Goal: Task Accomplishment & Management: Complete application form

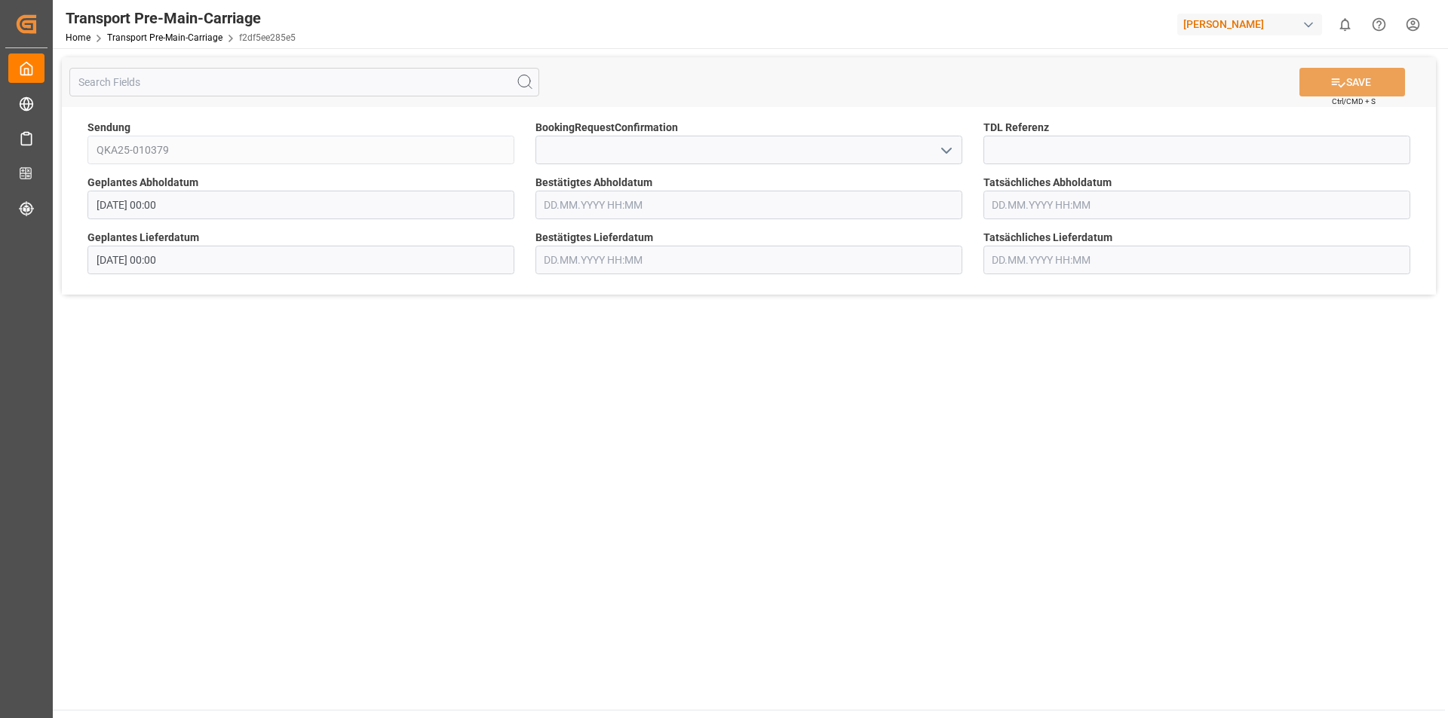
click at [953, 150] on icon "open menu" at bounding box center [946, 151] width 18 height 18
click at [849, 185] on div "Yes" at bounding box center [748, 184] width 425 height 34
type input "Yes"
click at [1353, 89] on button "SAVE" at bounding box center [1352, 82] width 106 height 29
click at [943, 145] on icon "open menu" at bounding box center [946, 151] width 18 height 18
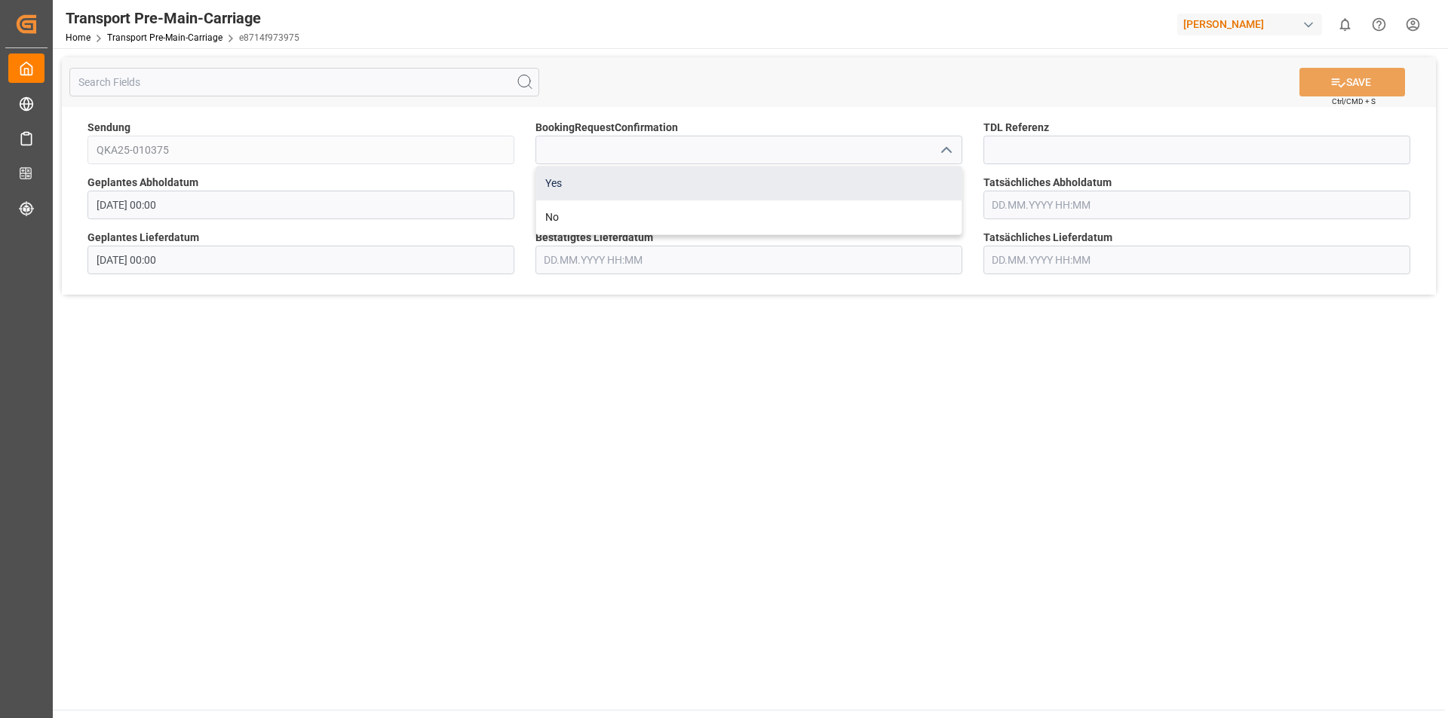
click at [785, 177] on div "Yes" at bounding box center [748, 184] width 425 height 34
type input "Yes"
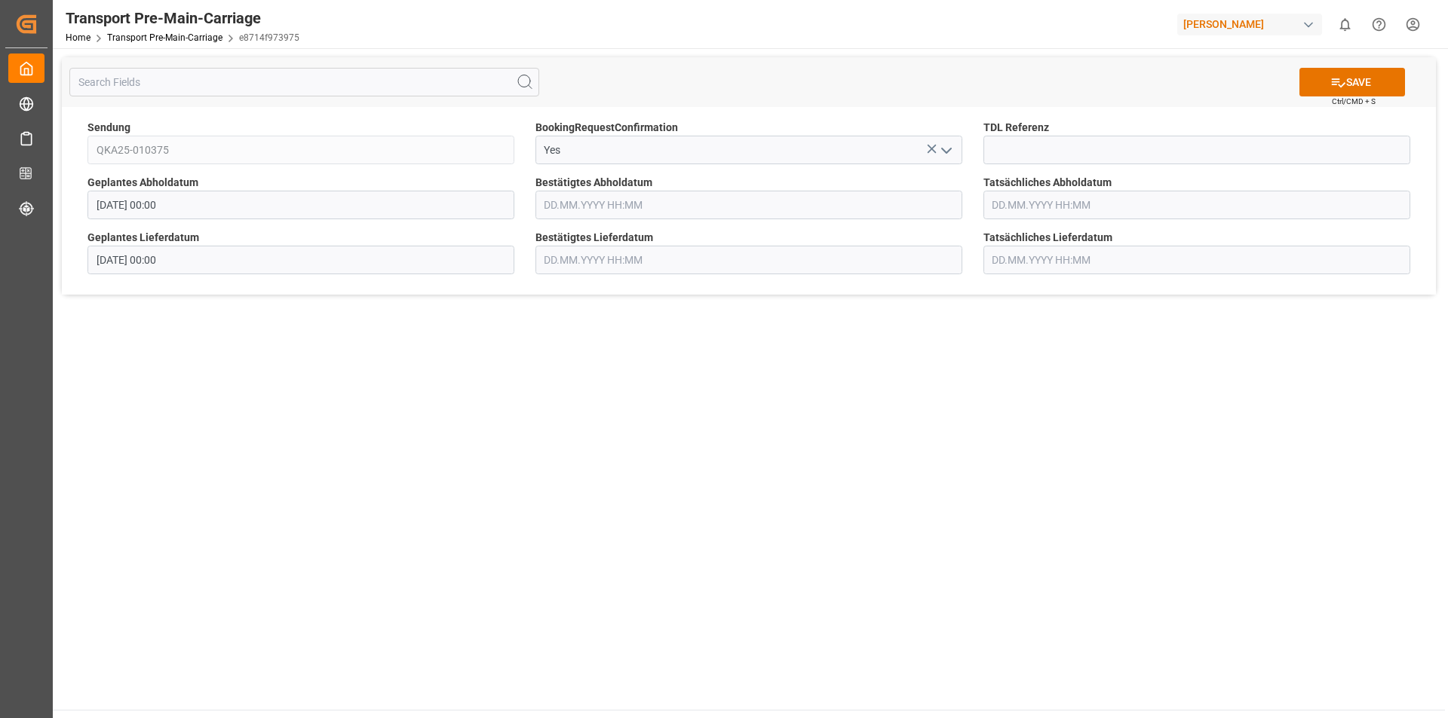
click at [1356, 67] on div "SAVE Ctrl/CMD + S" at bounding box center [749, 82] width 1374 height 50
click at [1358, 64] on div "SAVE Ctrl/CMD + S" at bounding box center [749, 82] width 1374 height 50
click at [1365, 72] on button "SAVE" at bounding box center [1352, 82] width 106 height 29
click at [827, 161] on input at bounding box center [748, 150] width 427 height 29
click at [569, 153] on input at bounding box center [748, 150] width 427 height 29
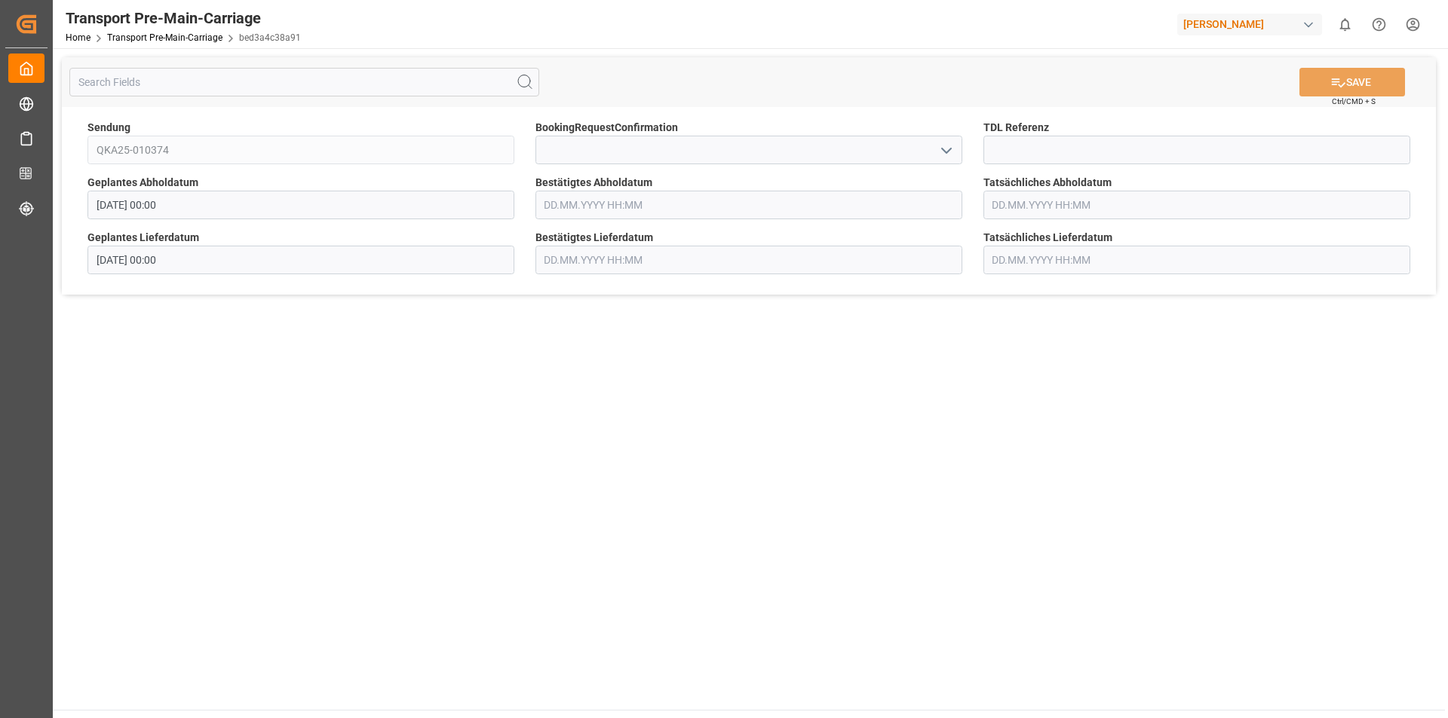
click at [939, 155] on icon "open menu" at bounding box center [946, 151] width 18 height 18
click at [810, 173] on div "Yes" at bounding box center [748, 184] width 425 height 34
type input "Yes"
click at [1334, 84] on icon at bounding box center [1338, 82] width 14 height 9
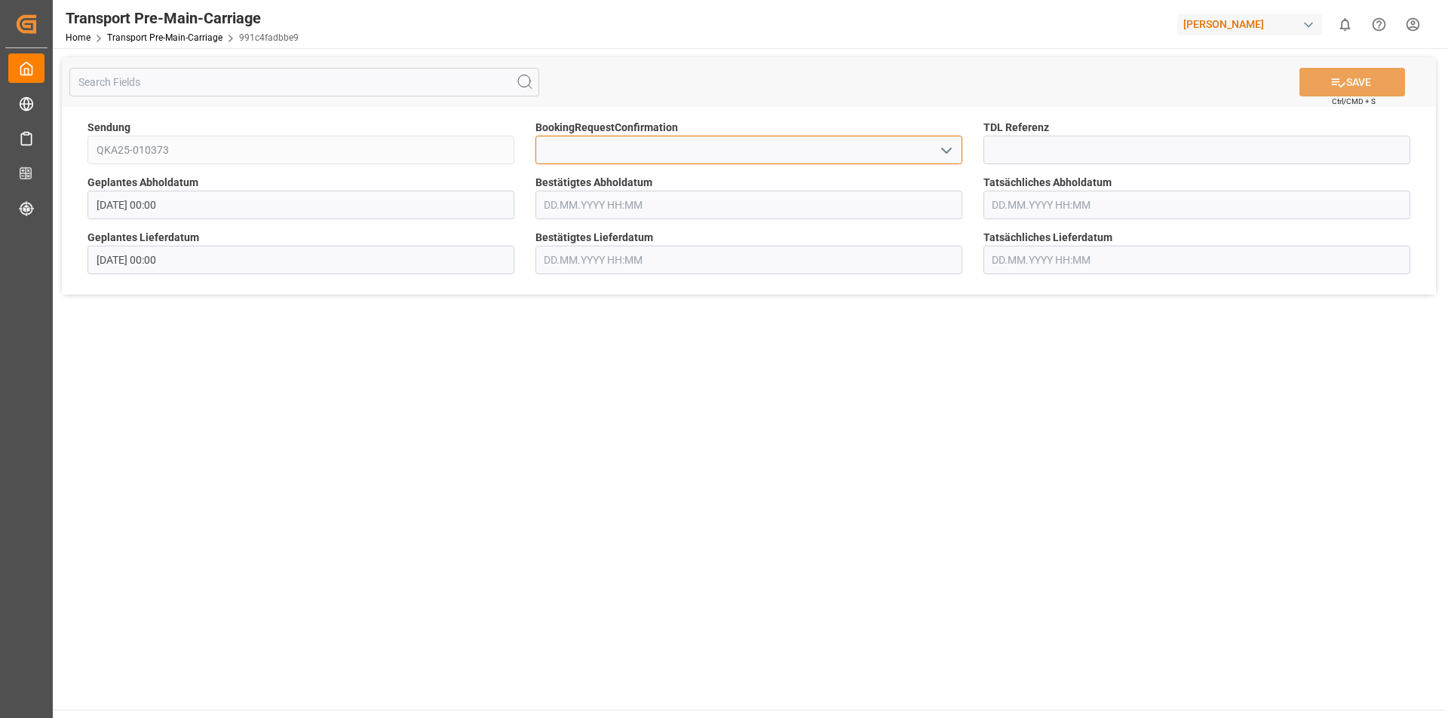
click at [709, 151] on input at bounding box center [748, 150] width 427 height 29
click at [952, 155] on icon "open menu" at bounding box center [946, 151] width 18 height 18
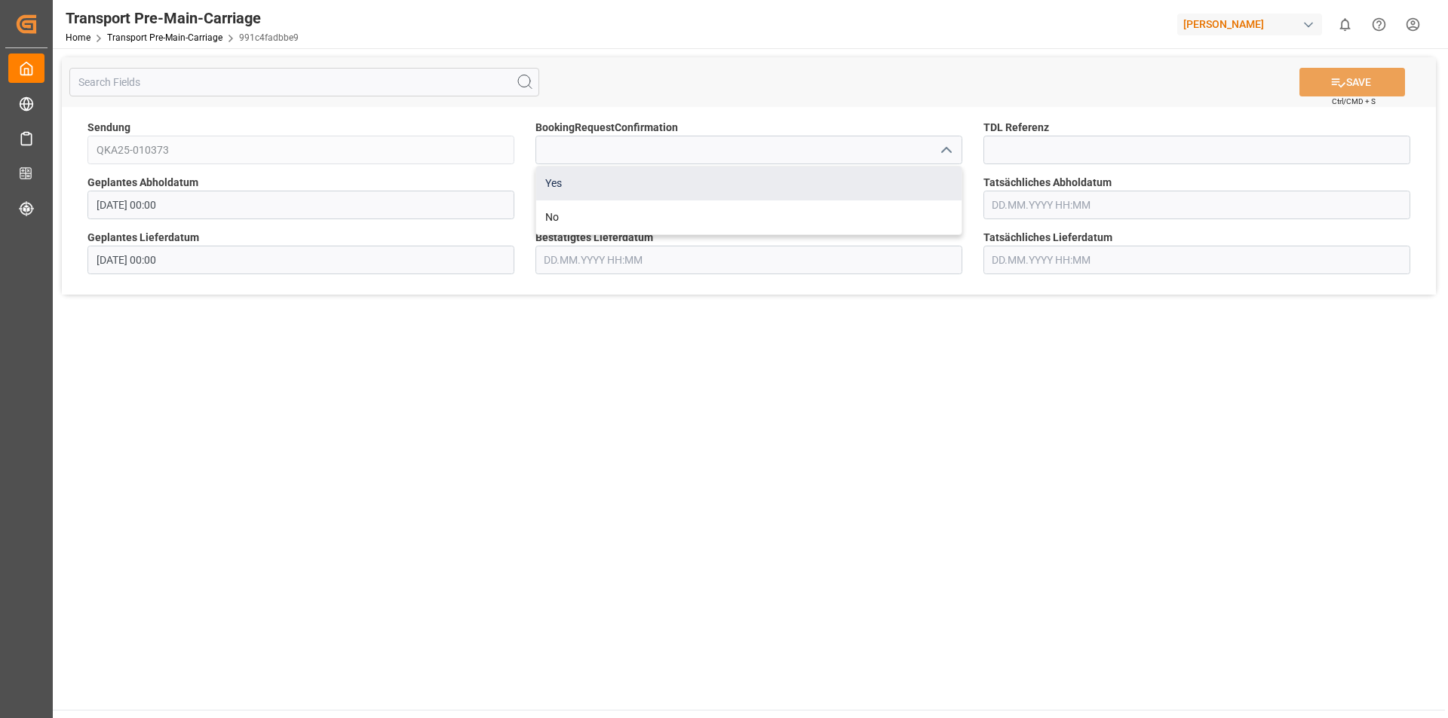
click at [845, 195] on div "Yes" at bounding box center [748, 184] width 425 height 34
type input "Yes"
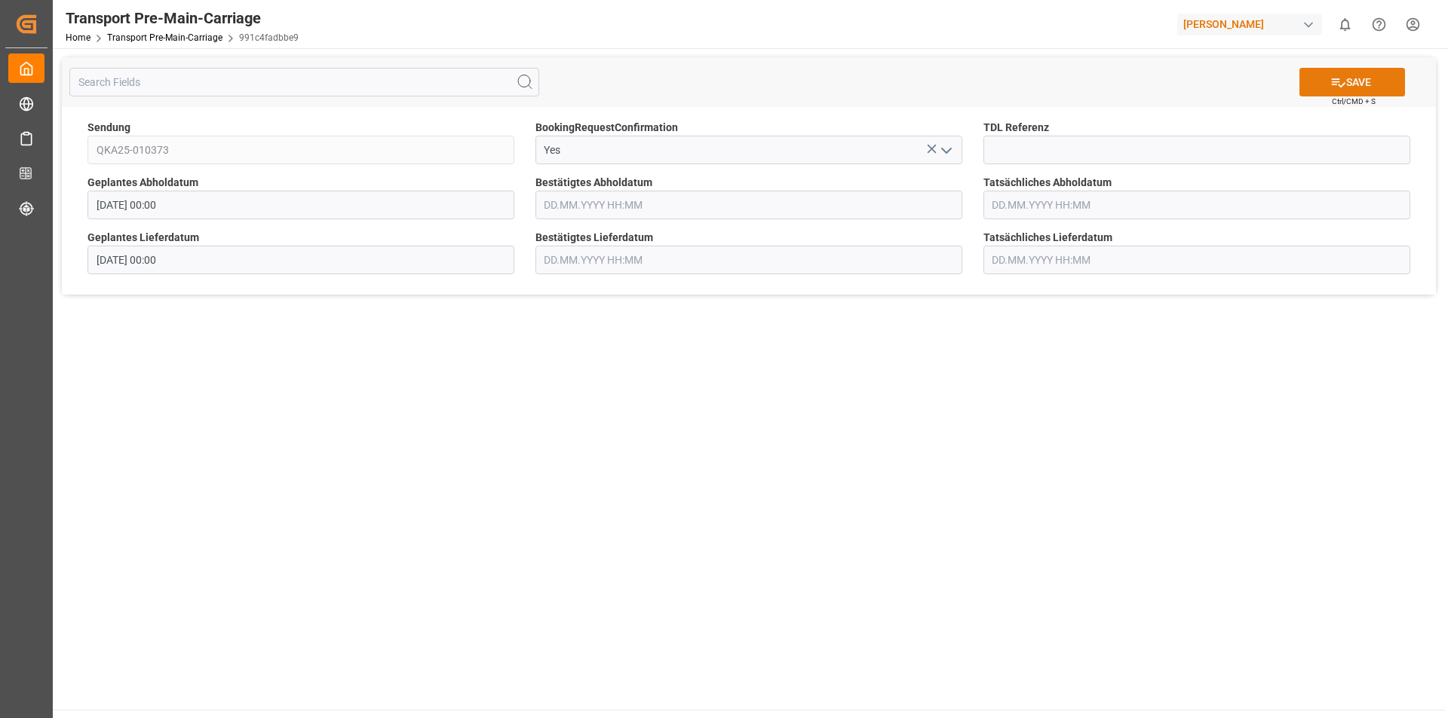
click at [1319, 87] on button "SAVE" at bounding box center [1352, 82] width 106 height 29
click at [954, 146] on icon "open menu" at bounding box center [946, 151] width 18 height 18
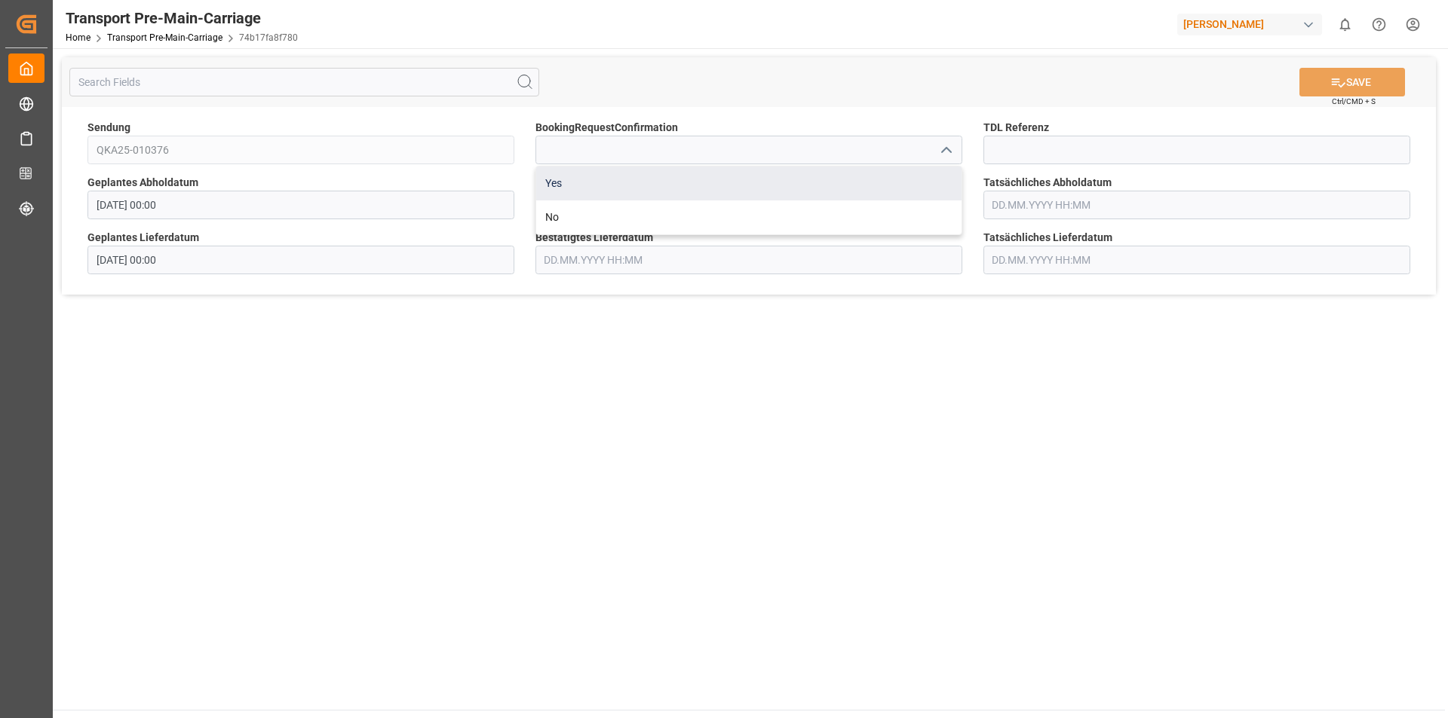
click at [757, 181] on div "Yes" at bounding box center [748, 184] width 425 height 34
type input "Yes"
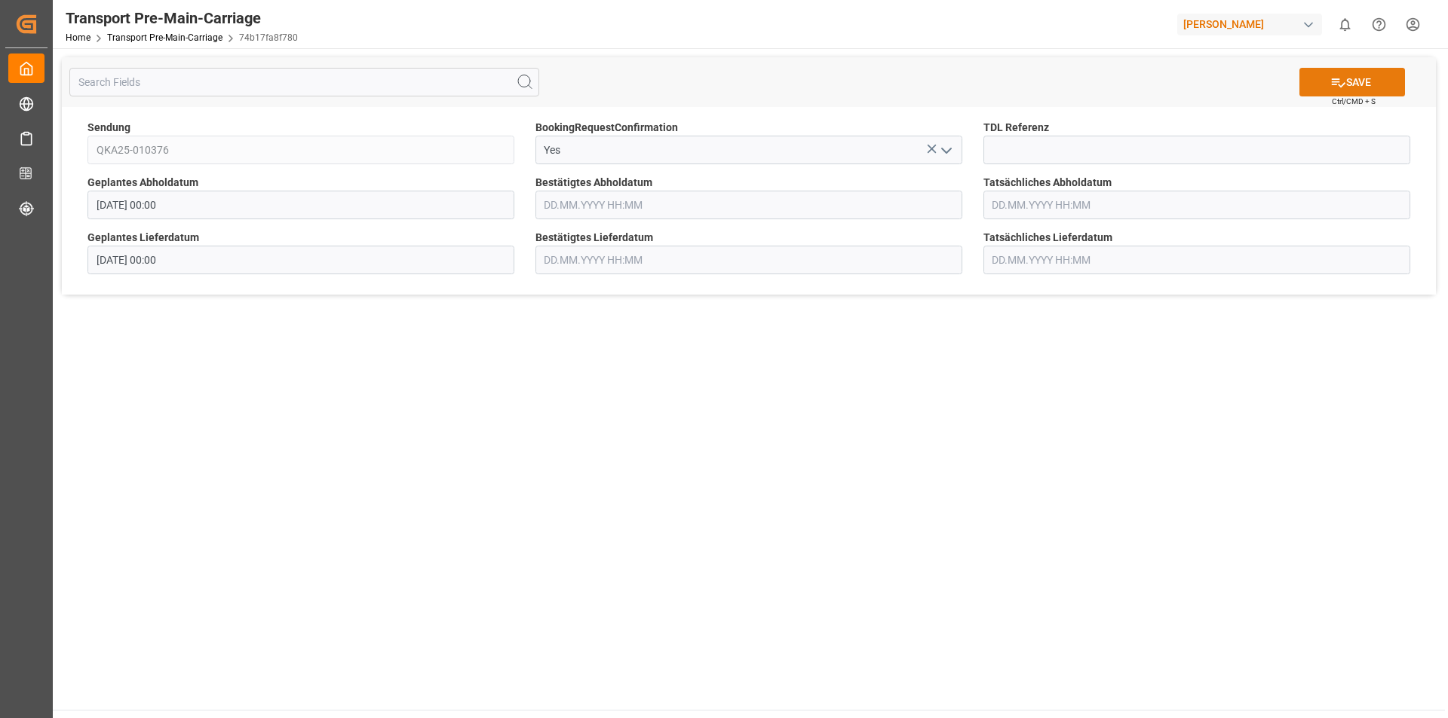
click at [1321, 83] on button "SAVE" at bounding box center [1352, 82] width 106 height 29
